Goal: Task Accomplishment & Management: Complete application form

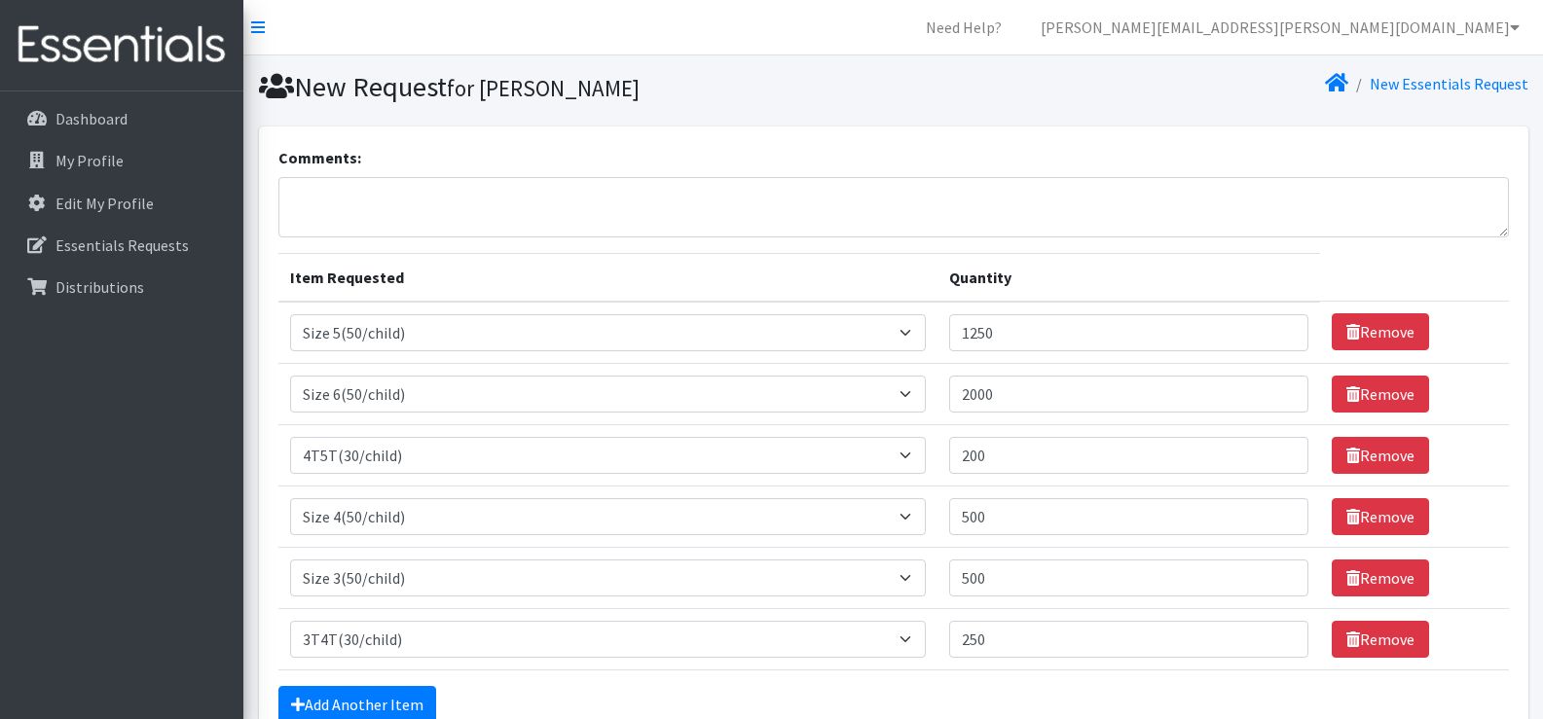
select select "964"
select select "966"
select select "953"
select select "963"
select select "954"
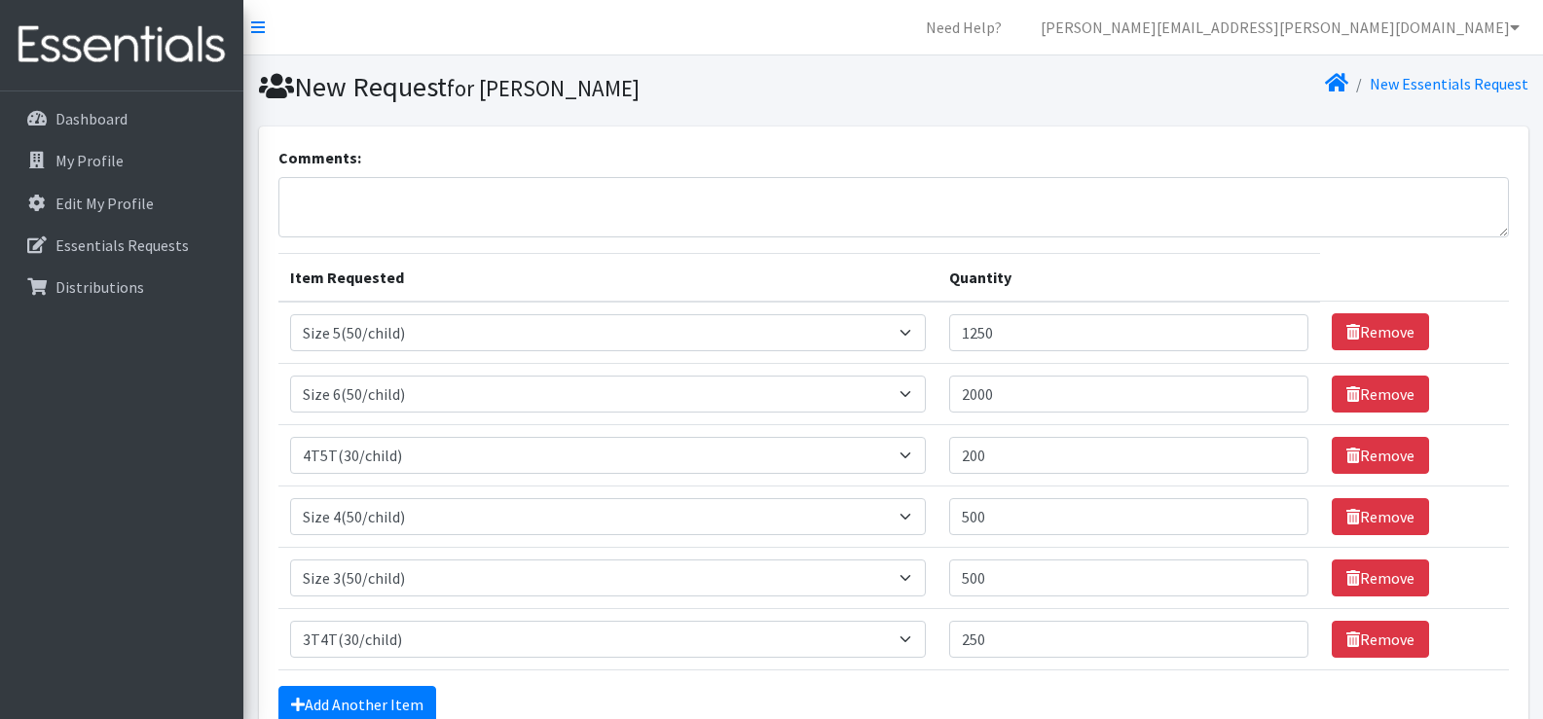
select select "941"
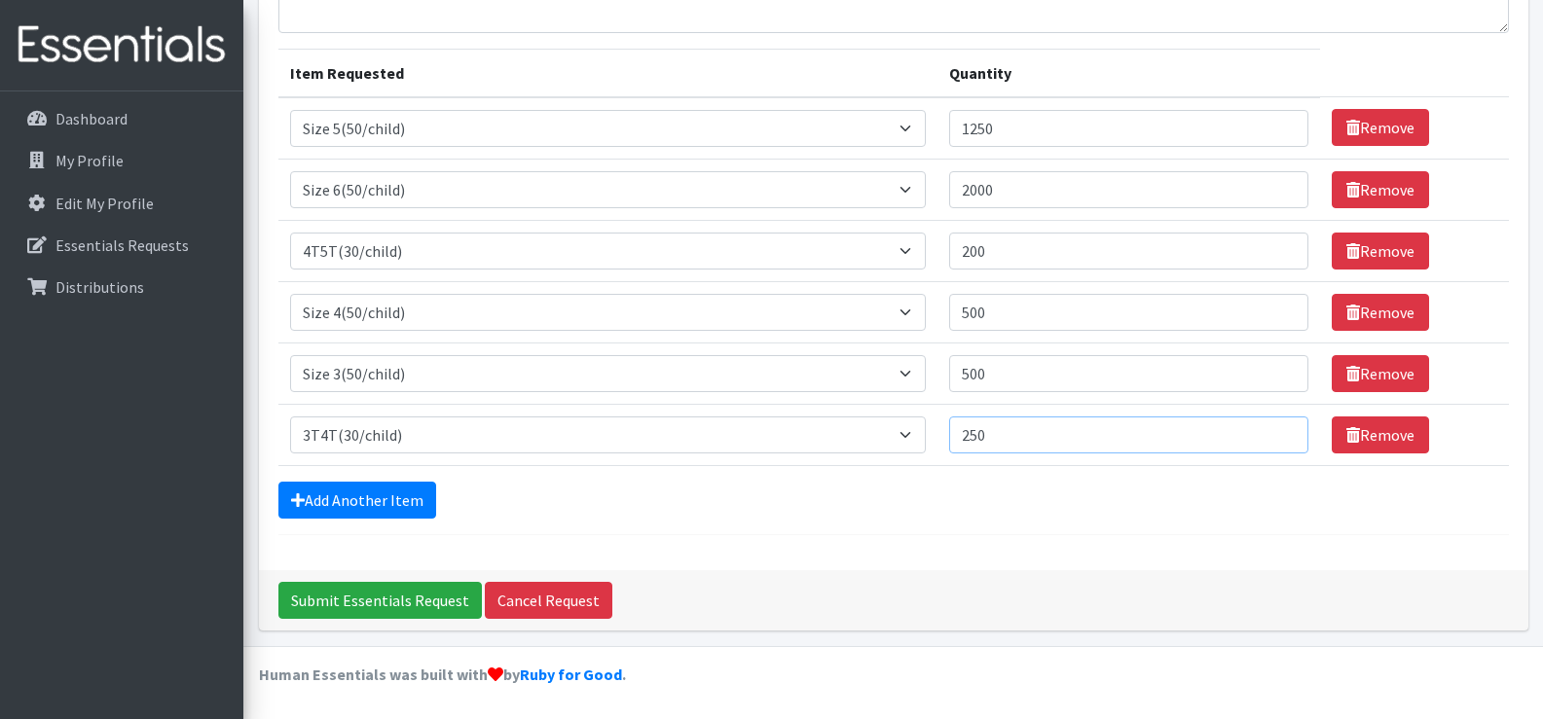
drag, startPoint x: 1002, startPoint y: 435, endPoint x: 937, endPoint y: 433, distance: 65.2
click at [937, 433] on tr "Item Requested Select an item 2T3T(30/child) 3T4T(30/child) 4T5T(30/child) Clot…" at bounding box center [893, 434] width 1230 height 61
type input "200"
click at [362, 600] on input "Submit Essentials Request" at bounding box center [379, 600] width 203 height 37
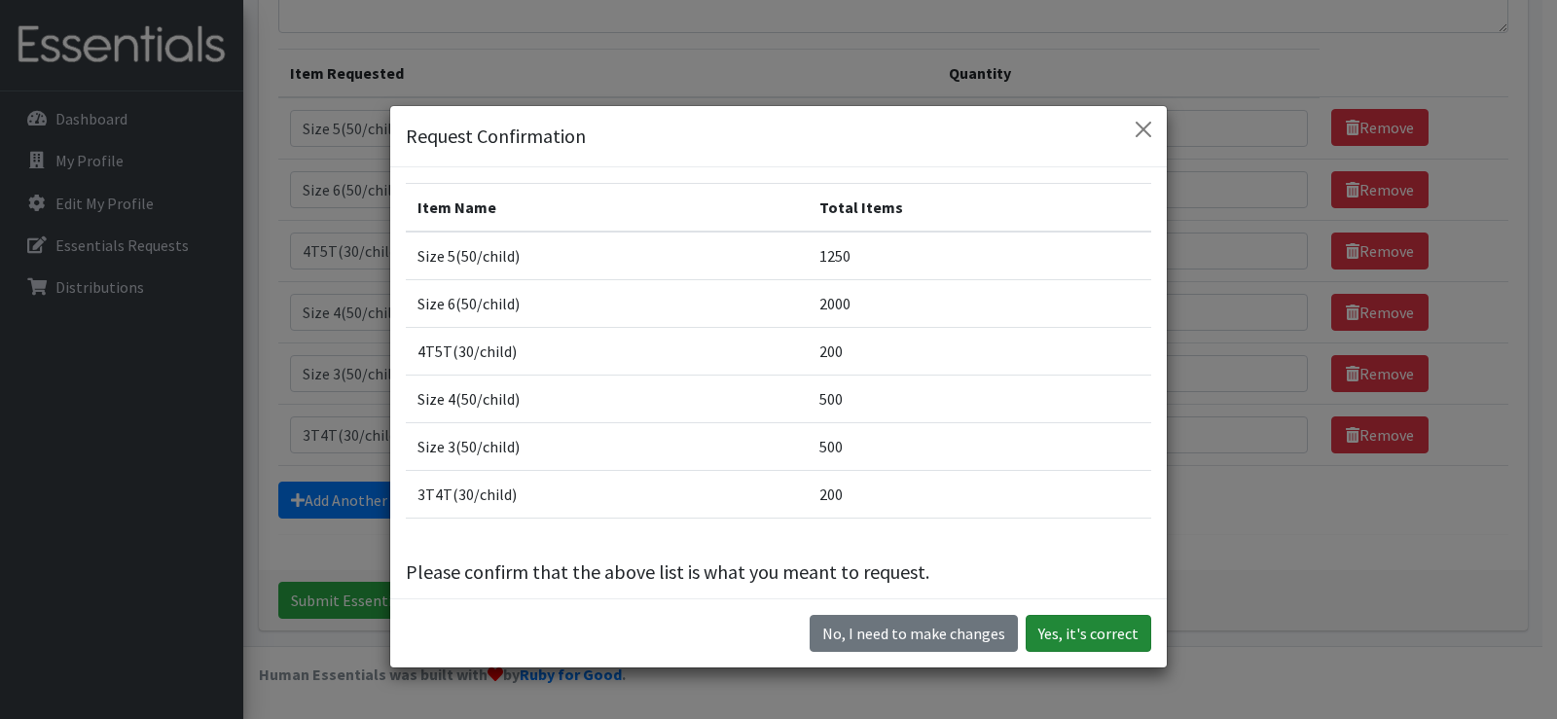
click at [1081, 633] on button "Yes, it's correct" at bounding box center [1089, 633] width 126 height 37
